Goal: Find specific page/section: Find specific page/section

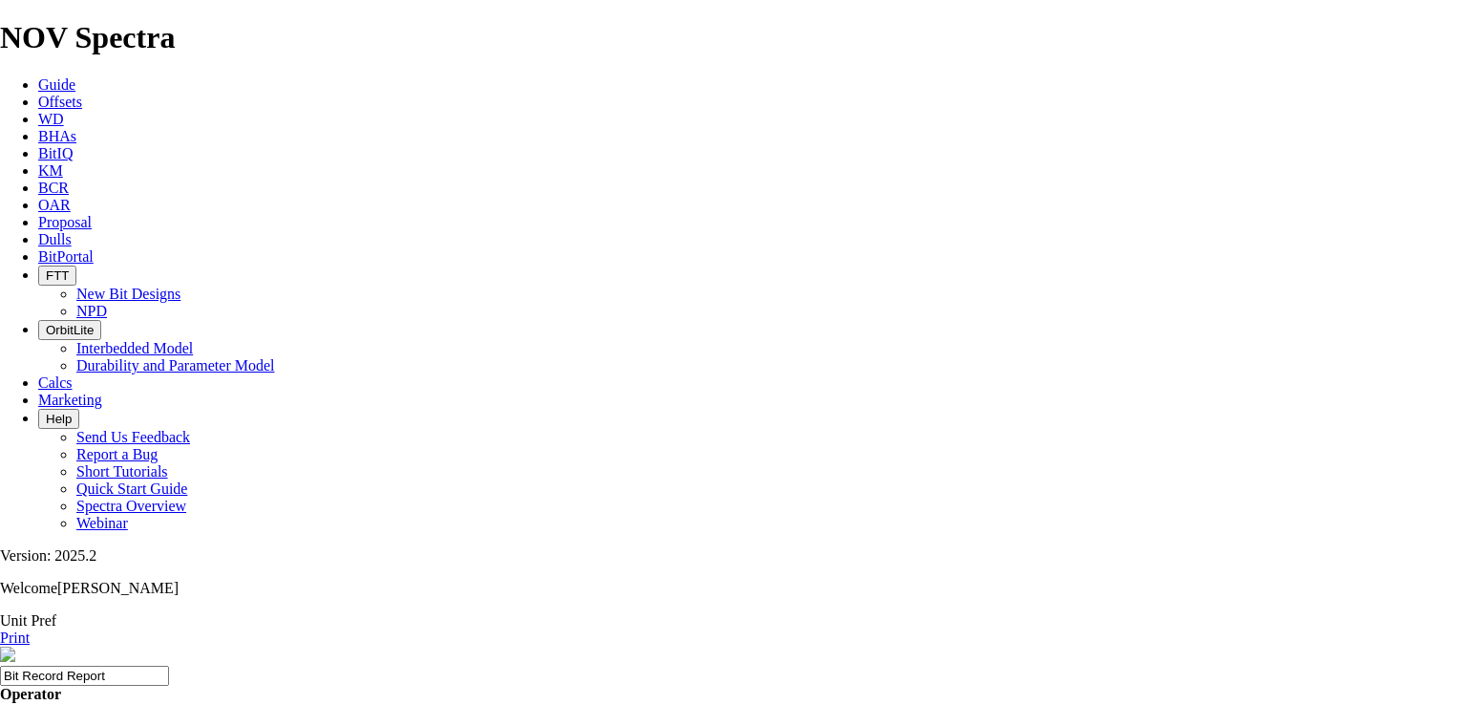
click at [72, 231] on span "Dulls" at bounding box center [54, 239] width 33 height 16
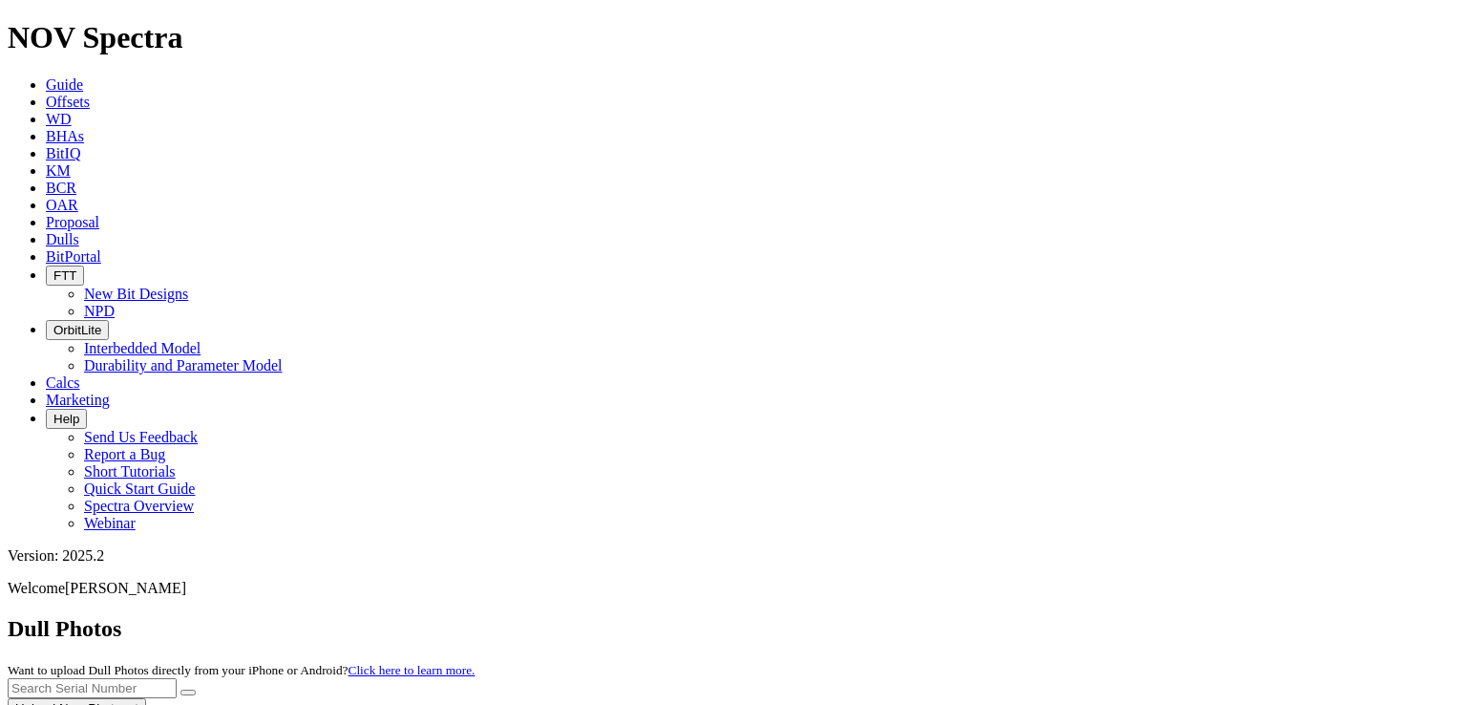
drag, startPoint x: 1099, startPoint y: 90, endPoint x: 1024, endPoint y: 87, distance: 75.5
click at [177, 678] on input "text" at bounding box center [92, 688] width 169 height 20
paste input "A314836"
type input "A314836"
click at [188, 692] on icon "submit" at bounding box center [188, 692] width 0 height 0
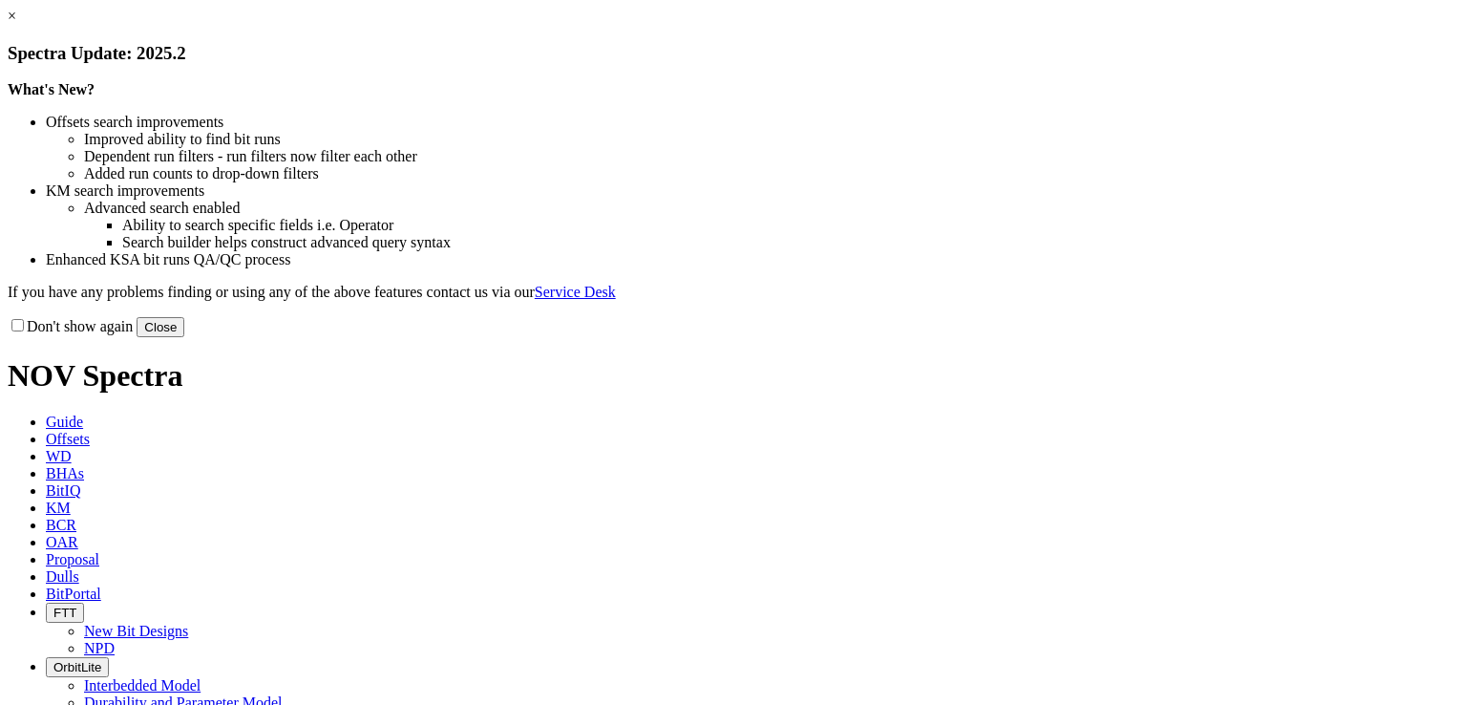
click at [16, 24] on link "×" at bounding box center [12, 16] width 9 height 16
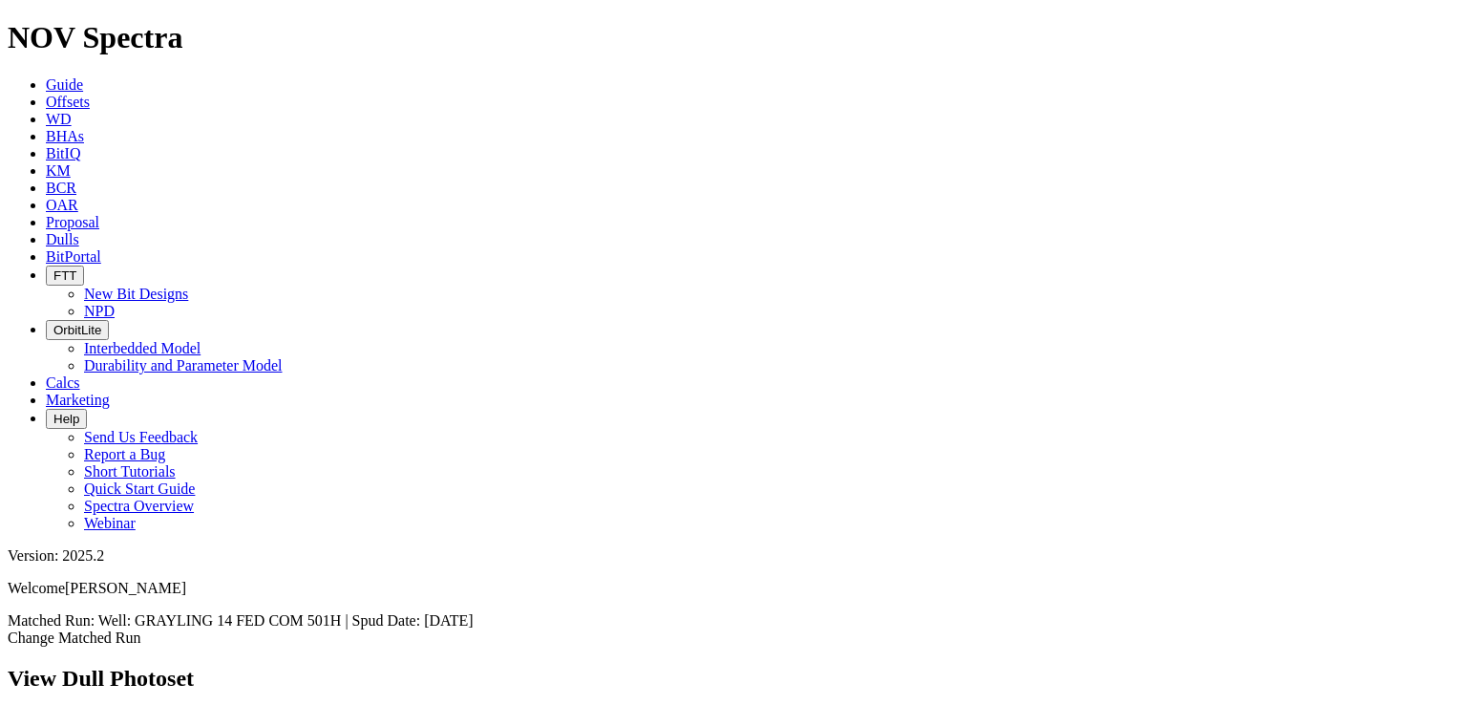
scroll to position [1624, 0]
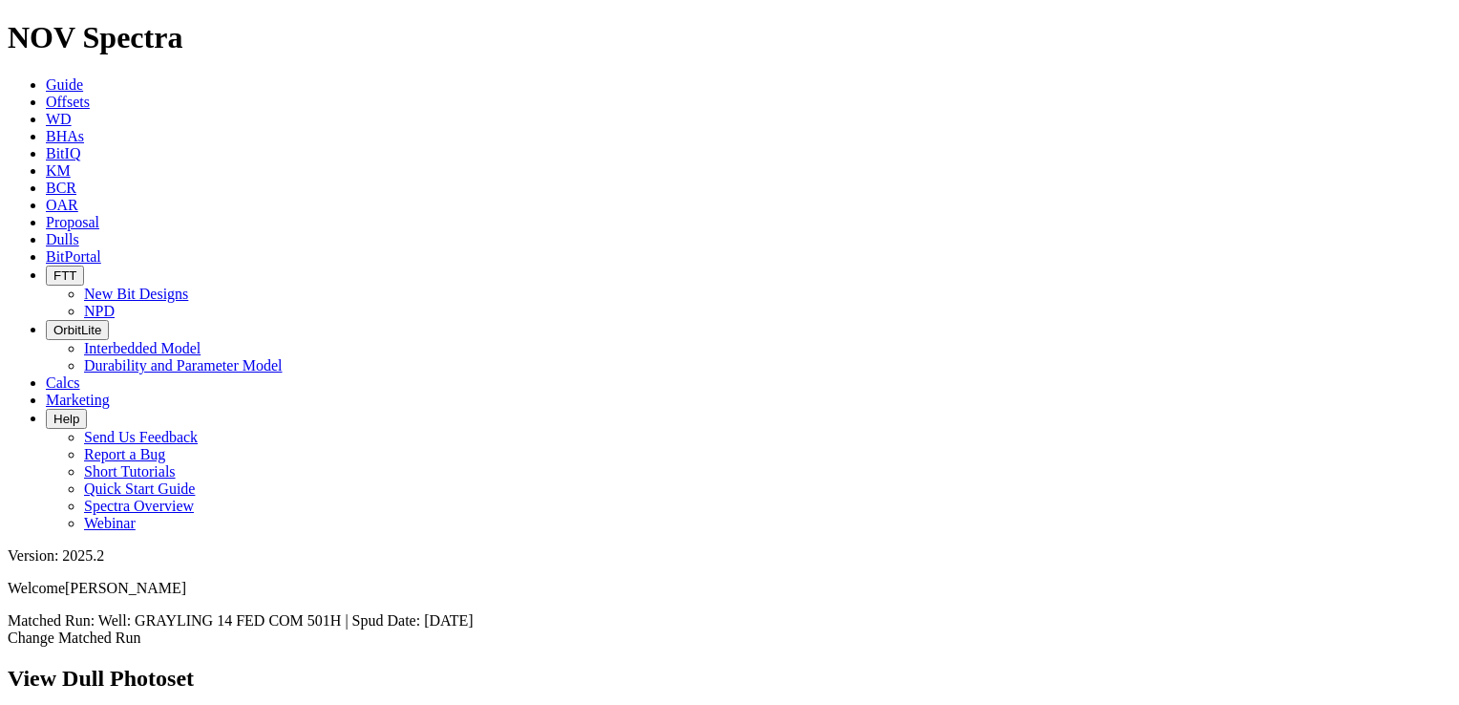
scroll to position [2101, 0]
